Goal: Information Seeking & Learning: Check status

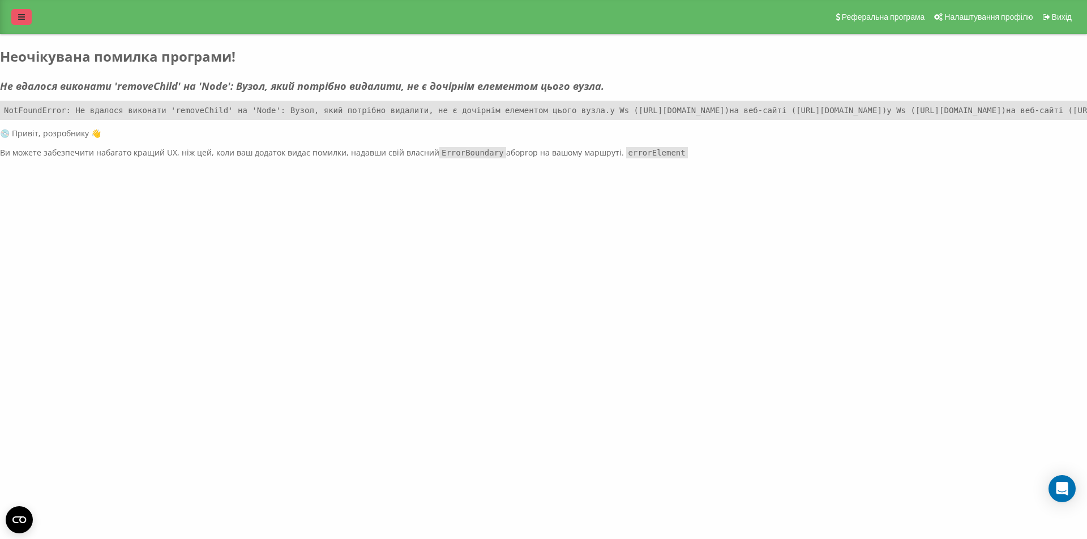
click at [22, 10] on link at bounding box center [21, 17] width 20 height 16
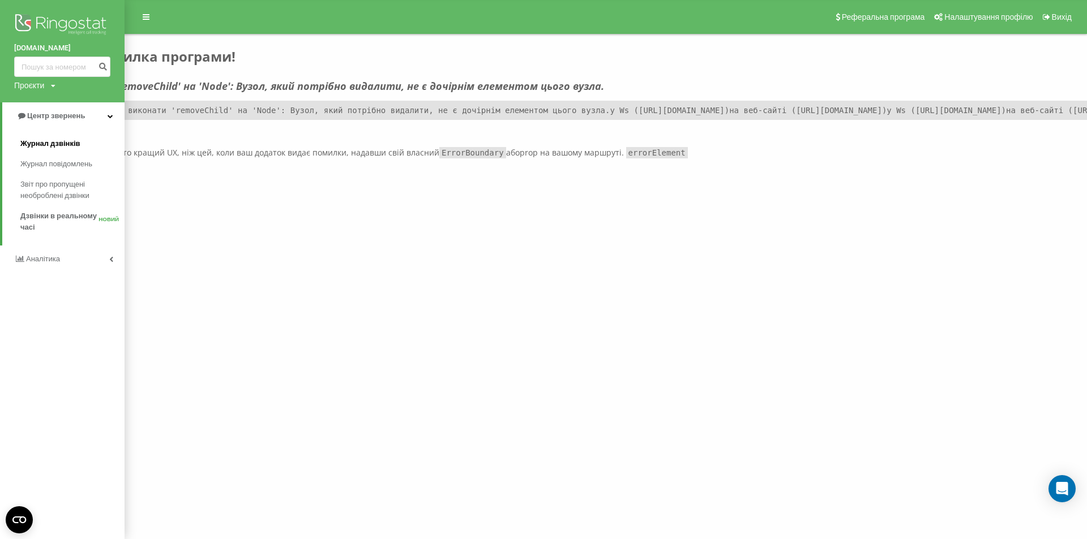
click at [29, 143] on font "Журнал дзвінків" at bounding box center [50, 143] width 60 height 8
